Goal: Transaction & Acquisition: Register for event/course

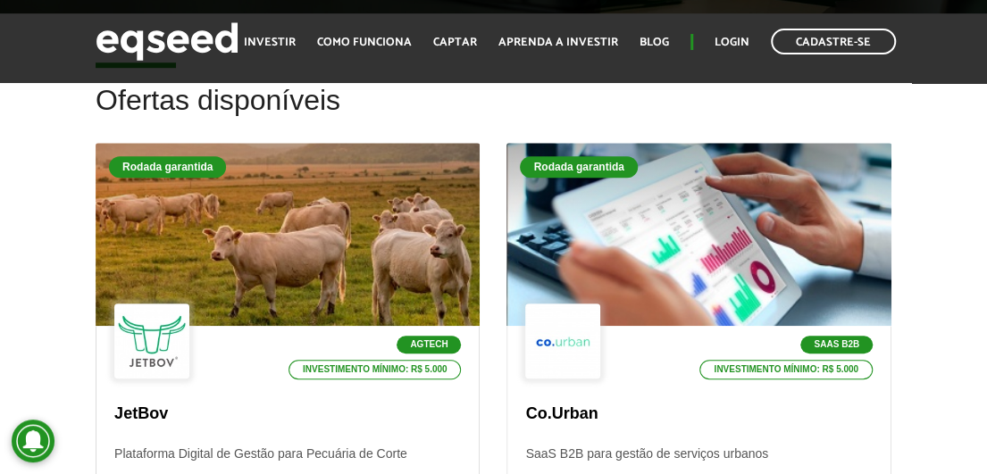
scroll to position [563, 0]
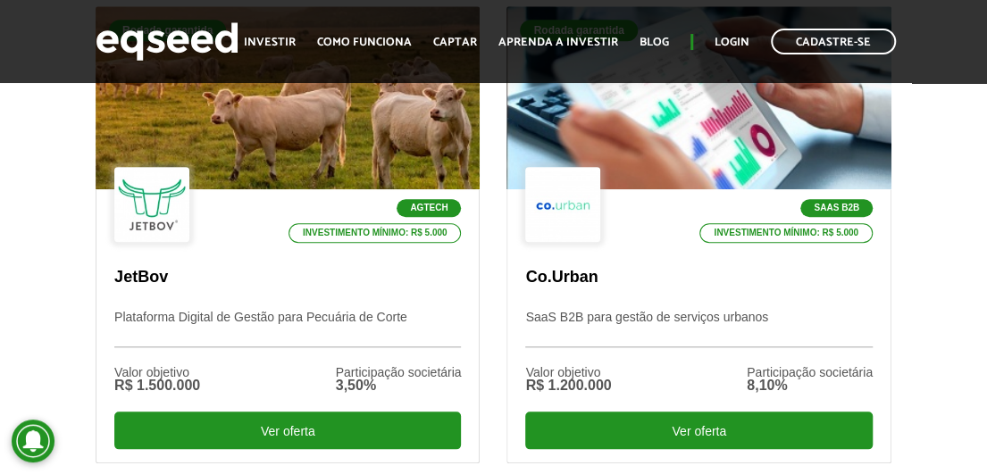
scroll to position [645, 0]
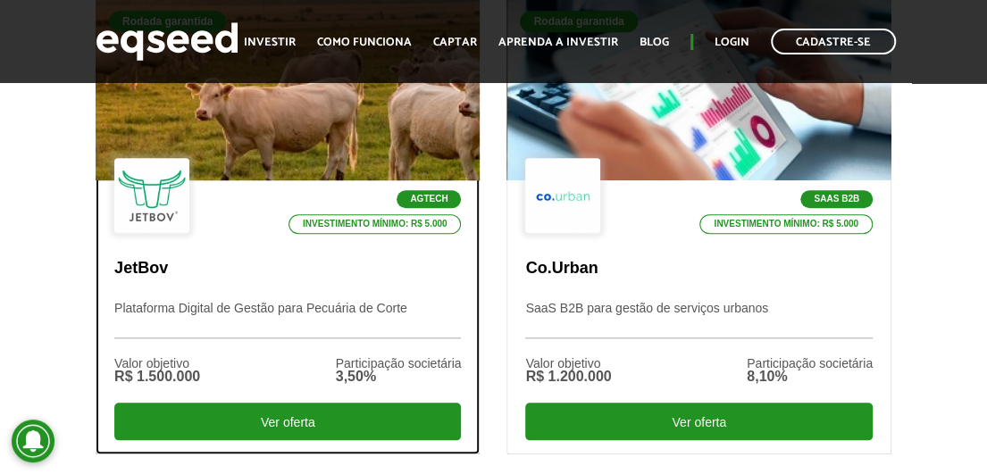
click at [311, 227] on p "Investimento mínimo: R$ 5.000" at bounding box center [375, 224] width 173 height 20
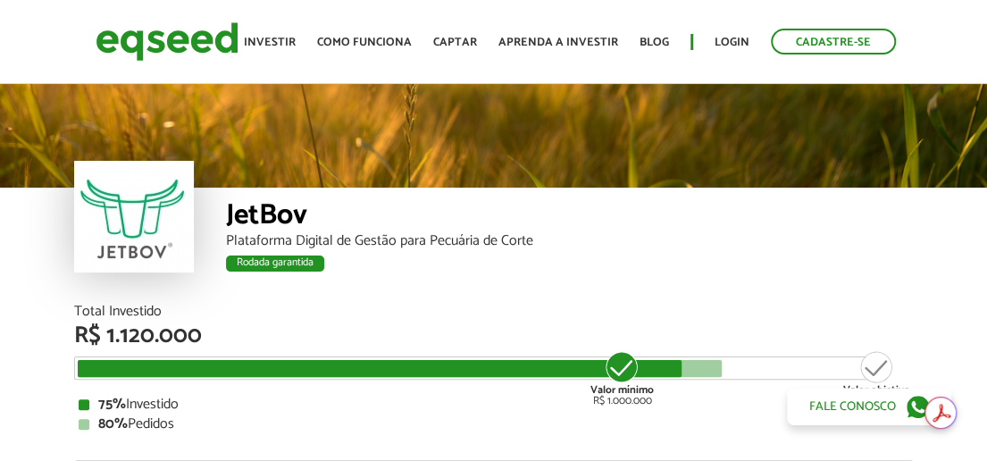
click at [986, 46] on html "Cadastre-se Toggle navigation Toggle navigation Início" at bounding box center [493, 230] width 987 height 461
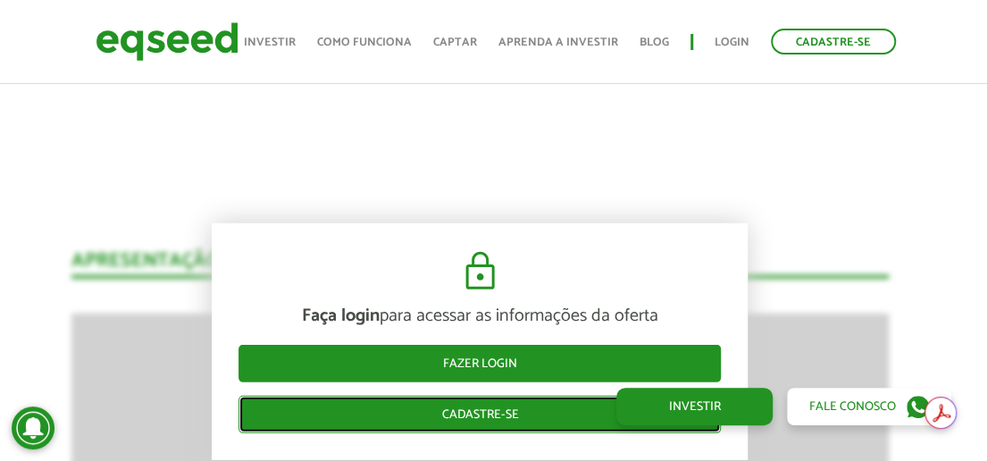
click at [433, 420] on link "Cadastre-se" at bounding box center [480, 415] width 482 height 38
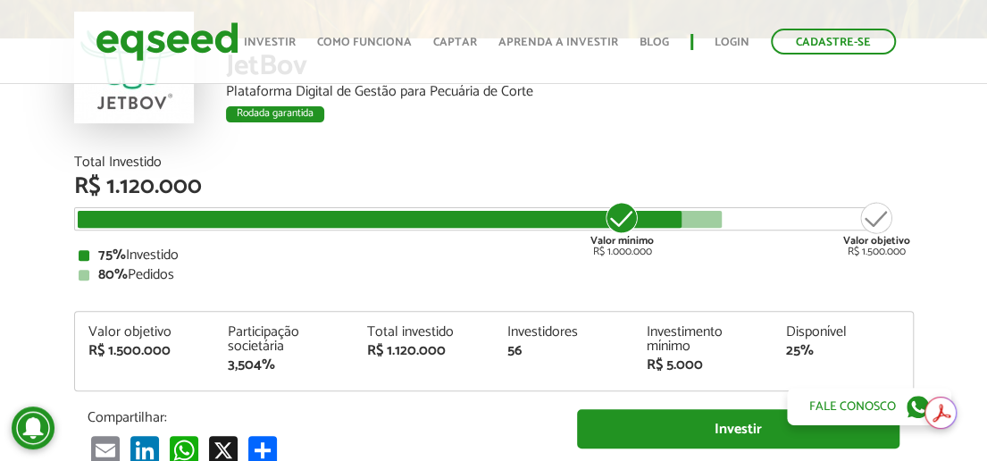
scroll to position [2846, 0]
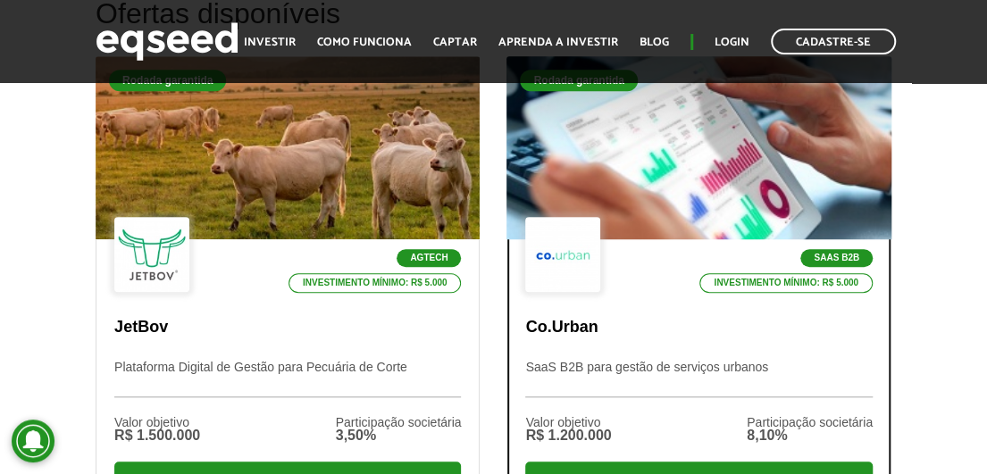
click at [704, 142] on div at bounding box center [698, 148] width 461 height 220
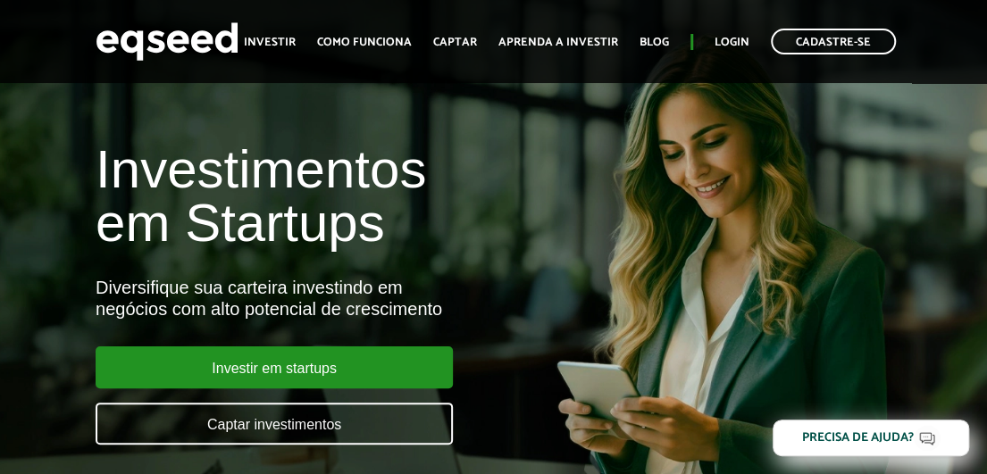
scroll to position [588, 0]
